Goal: Navigation & Orientation: Go to known website

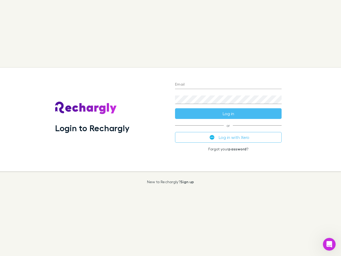
click at [171, 128] on div "Login to Rechargly" at bounding box center [111, 119] width 120 height 103
click at [228, 85] on input "Email" at bounding box center [228, 84] width 107 height 9
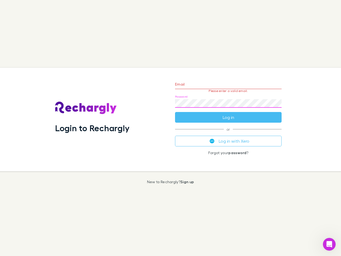
click at [228, 114] on form "Email Please enter a valid email. Password Log in" at bounding box center [228, 99] width 107 height 46
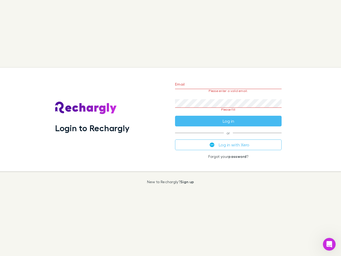
click at [228, 137] on div "Email Please enter a valid email. Password Please fill Log in or Log in with Xe…" at bounding box center [228, 119] width 115 height 103
click at [329, 244] on icon "Open Intercom Messenger" at bounding box center [329, 244] width 9 height 9
